Goal: Find specific page/section: Find specific page/section

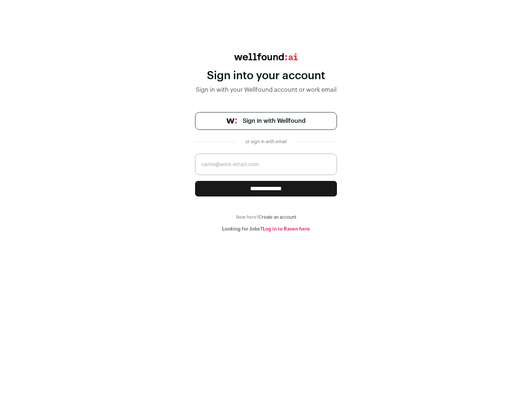
click at [274, 121] on span "Sign in with Wellfound" at bounding box center [274, 120] width 63 height 9
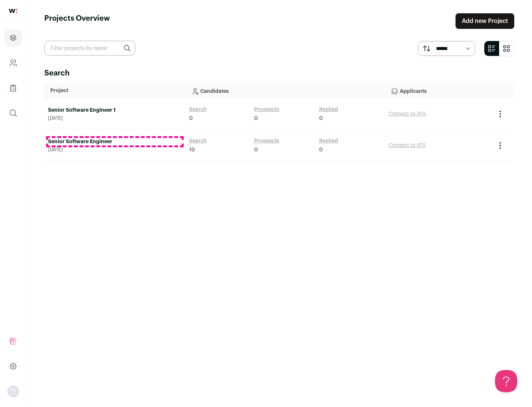
click at [115, 142] on link "Senior Software Engineer" at bounding box center [115, 141] width 134 height 7
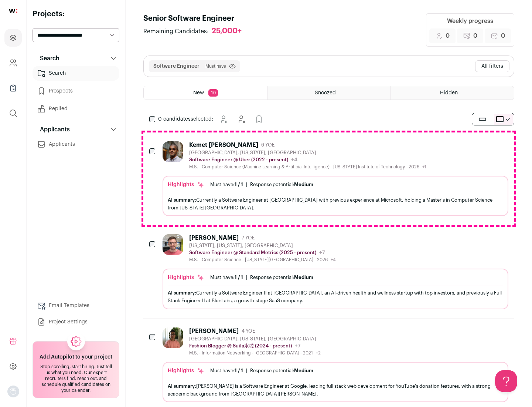
click at [329, 178] on div "Highlights Must have: 1 / 1 How many must haves have been fulfilled? | Response…" at bounding box center [336, 196] width 346 height 40
